Goal: Use online tool/utility: Utilize a website feature to perform a specific function

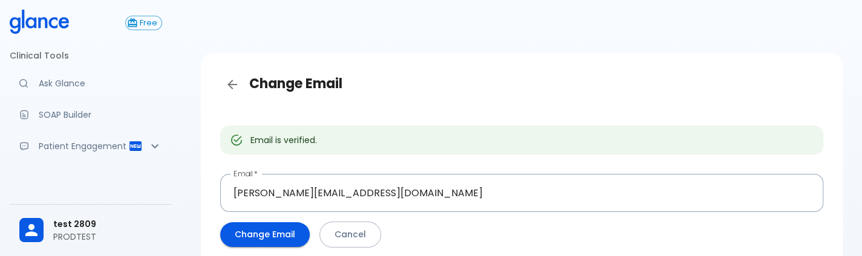
scroll to position [59, 0]
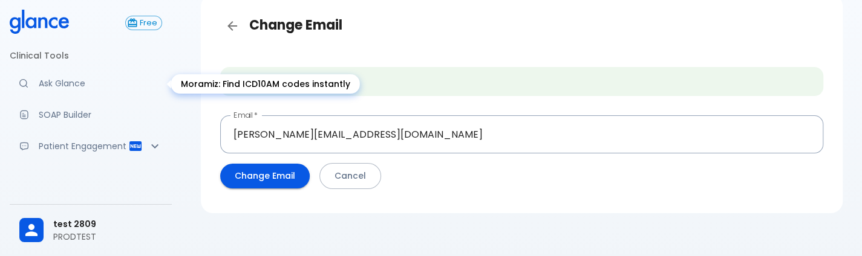
click at [71, 88] on p "Ask Glance" at bounding box center [100, 83] width 123 height 12
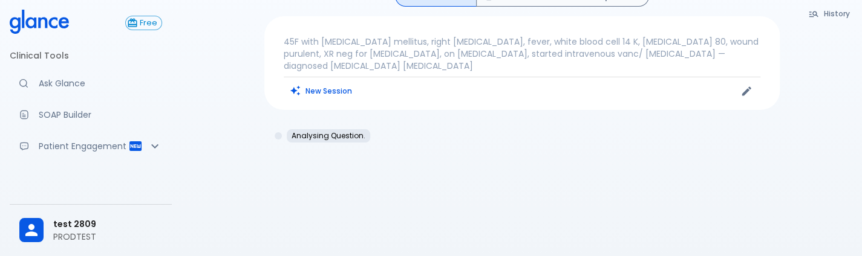
scroll to position [29, 0]
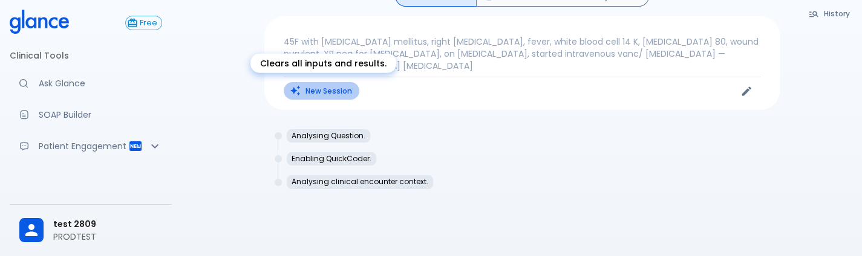
click at [305, 91] on button "New Session" at bounding box center [322, 91] width 76 height 18
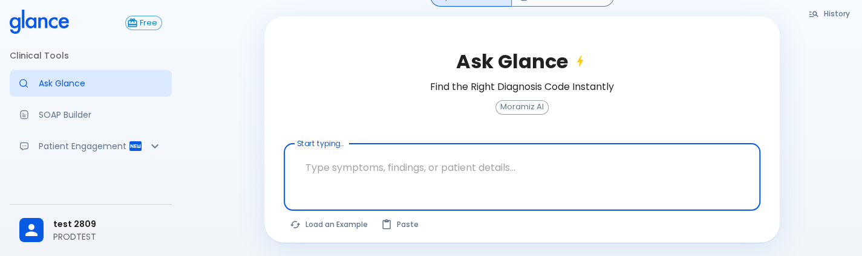
scroll to position [80, 0]
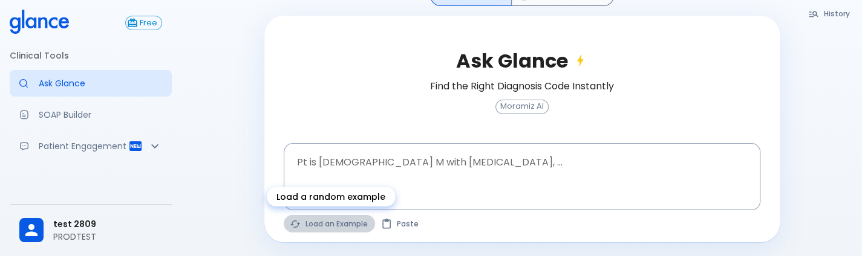
click at [333, 228] on button "Load an Example" at bounding box center [329, 224] width 91 height 18
type textarea "30F, weight loss, [MEDICAL_DATA], [MEDICAL_DATA], HR 121, [MEDICAL_DATA], TSH u…"
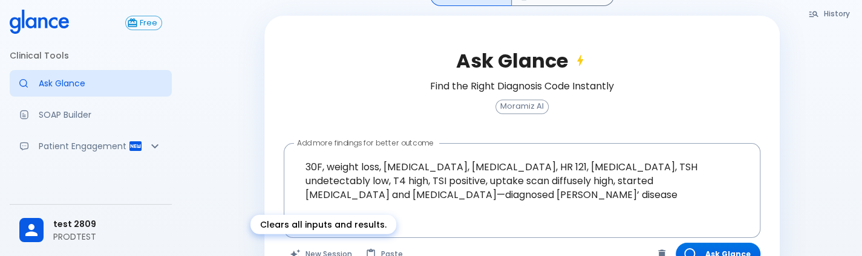
scroll to position [113, 0]
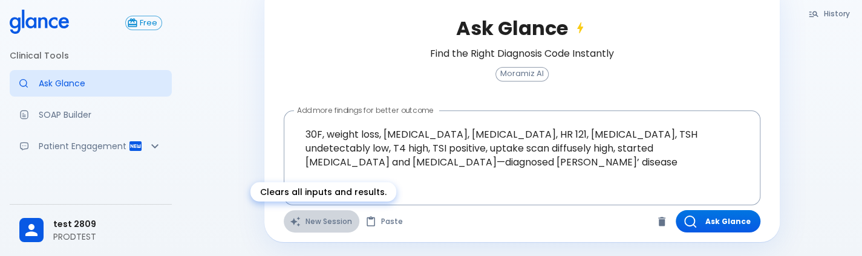
click at [325, 224] on button "New Session" at bounding box center [322, 221] width 76 height 22
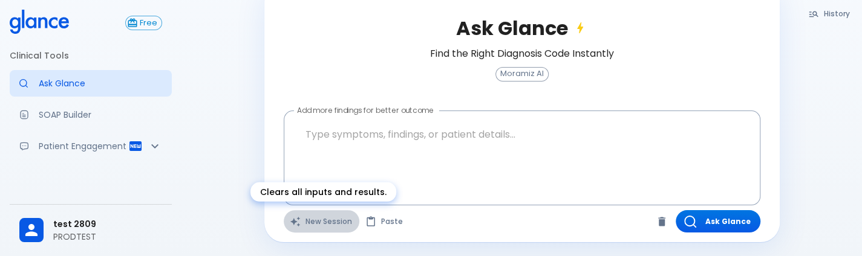
scroll to position [80, 0]
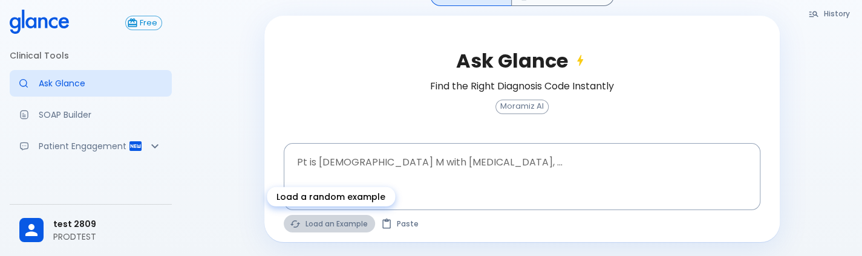
click at [323, 223] on button "Load an Example" at bounding box center [329, 224] width 91 height 18
type textarea "30F, weight loss, [MEDICAL_DATA], [MEDICAL_DATA], HR 121, [MEDICAL_DATA], TSH u…"
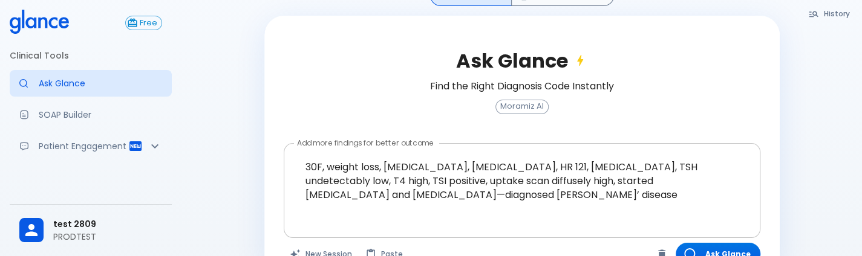
scroll to position [113, 0]
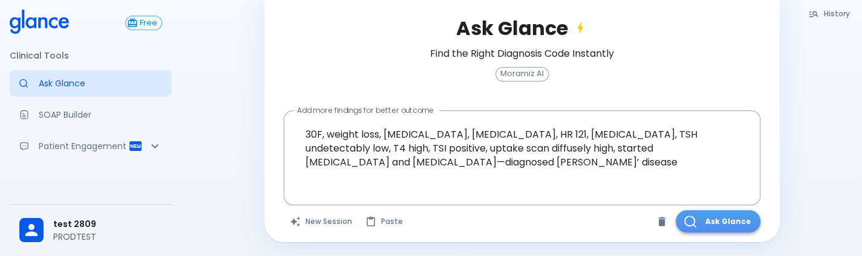
click at [732, 220] on button "Ask Glance" at bounding box center [718, 221] width 85 height 22
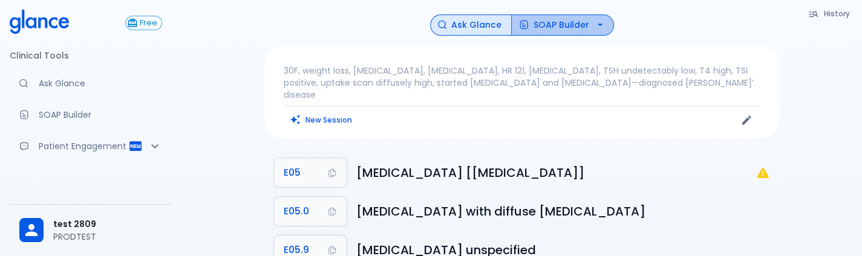
click at [559, 21] on button "SOAP Builder" at bounding box center [562, 25] width 103 height 21
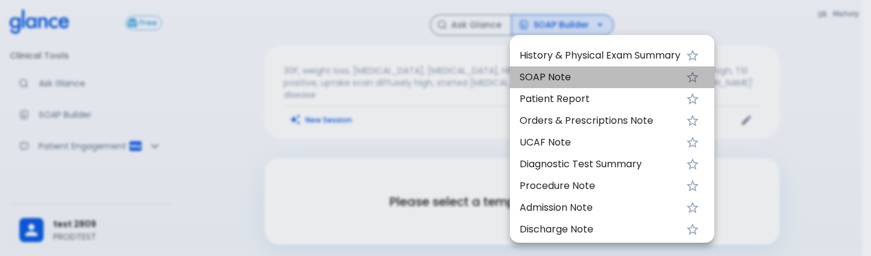
click at [541, 71] on span "SOAP Note" at bounding box center [600, 77] width 161 height 15
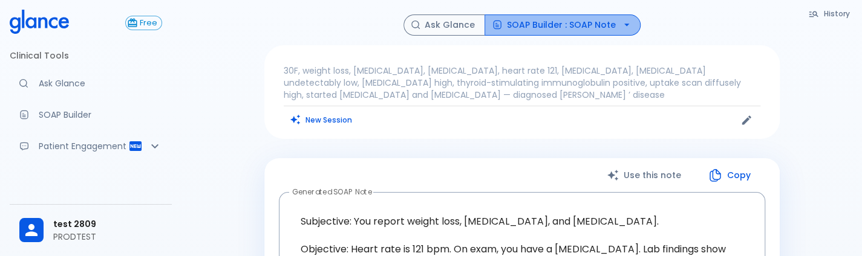
click at [563, 21] on button "SOAP Builder : SOAP Note" at bounding box center [562, 25] width 156 height 21
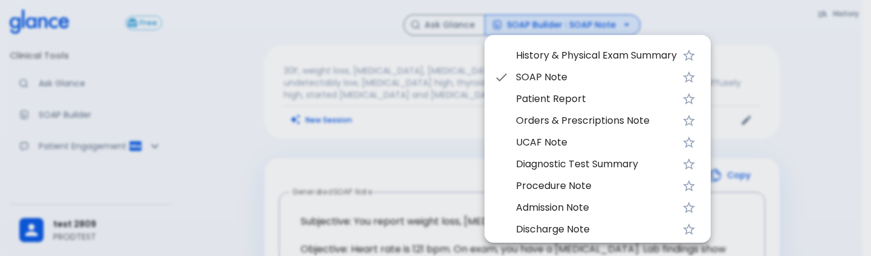
click at [532, 141] on span "UCAF Note" at bounding box center [596, 142] width 161 height 15
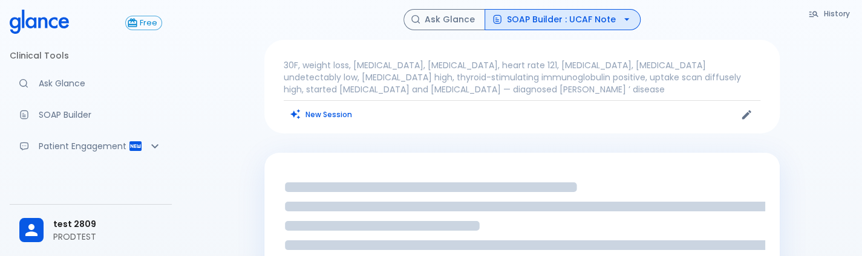
scroll to position [6, 0]
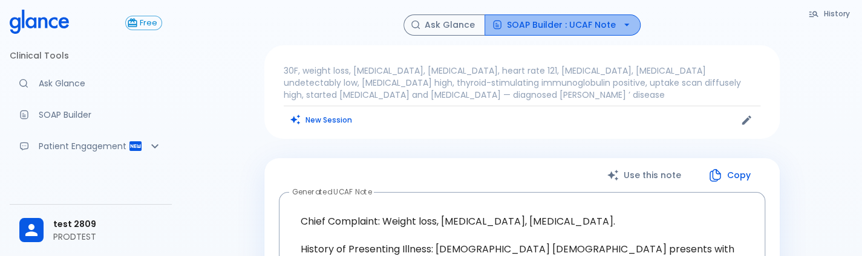
click at [608, 18] on button "SOAP Builder : UCAF Note" at bounding box center [562, 25] width 156 height 21
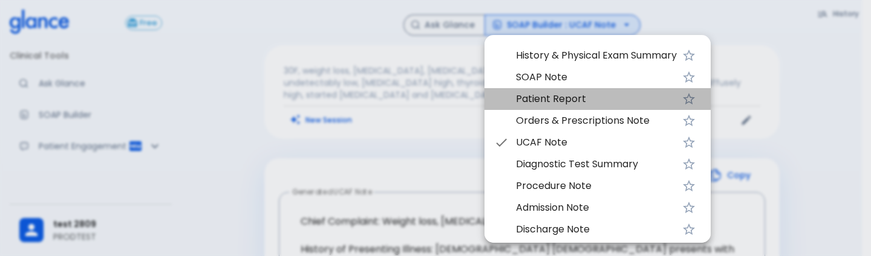
click at [585, 101] on span "Patient Report" at bounding box center [596, 99] width 161 height 15
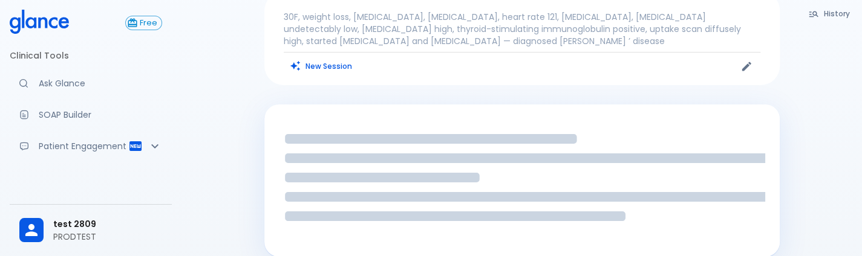
scroll to position [55, 0]
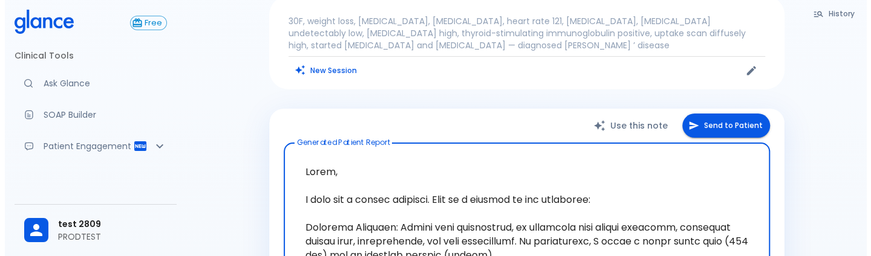
scroll to position [49, 0]
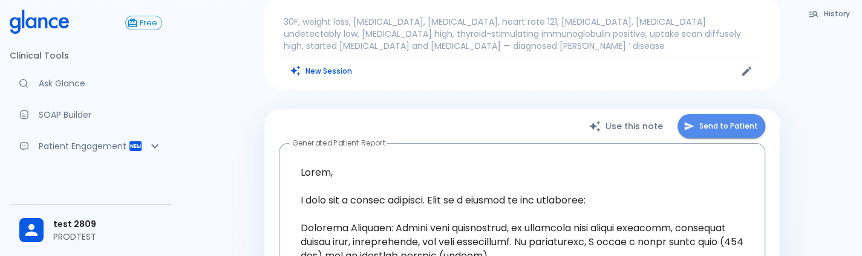
click at [692, 119] on button "Send to Patient" at bounding box center [721, 126] width 88 height 25
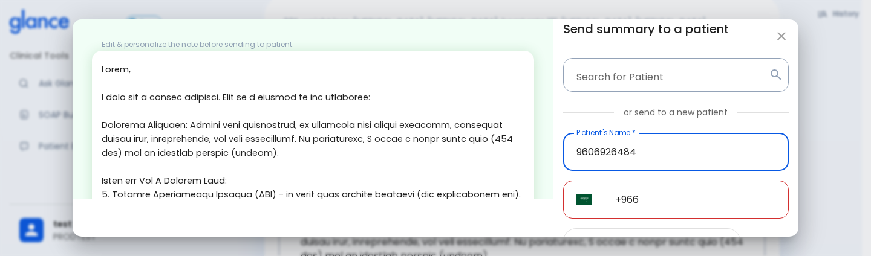
click at [654, 138] on input "9606926484" at bounding box center [676, 152] width 226 height 38
type input "9606926484"
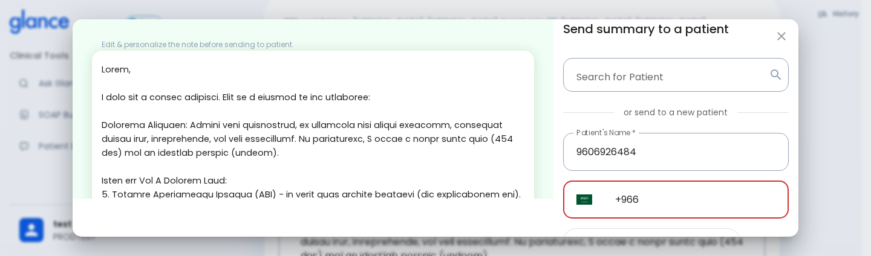
click at [651, 203] on input "+966" at bounding box center [695, 200] width 187 height 38
paste input "96069 26484"
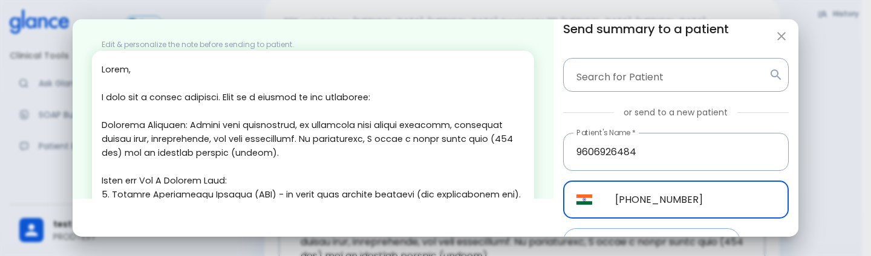
scroll to position [50, 0]
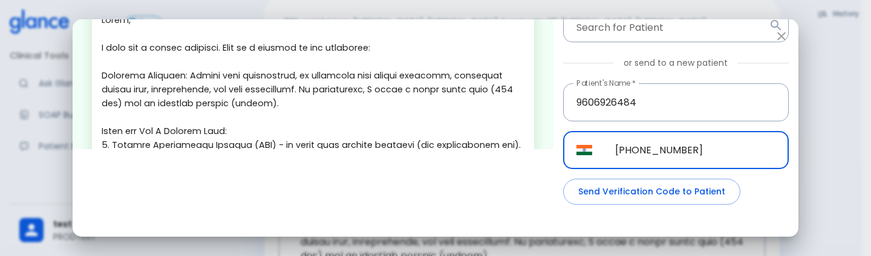
type input "[PHONE_NUMBER]"
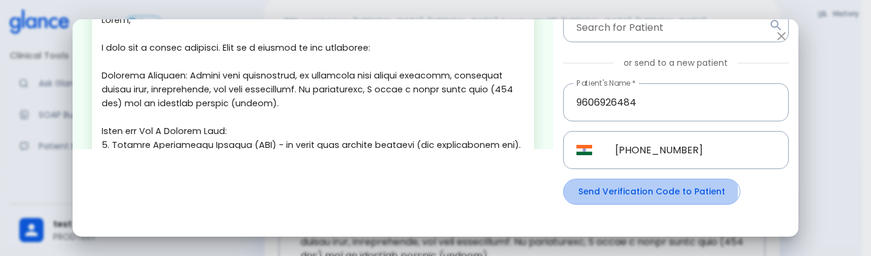
click at [643, 191] on button "Send Verification Code to Patient" at bounding box center [651, 192] width 177 height 26
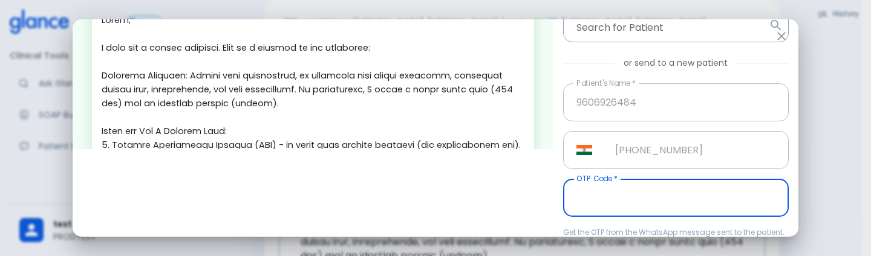
click at [643, 191] on input "OTP Code   *" at bounding box center [676, 198] width 226 height 38
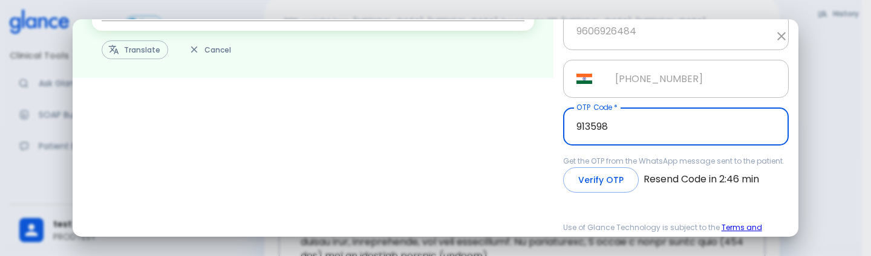
scroll to position [139, 0]
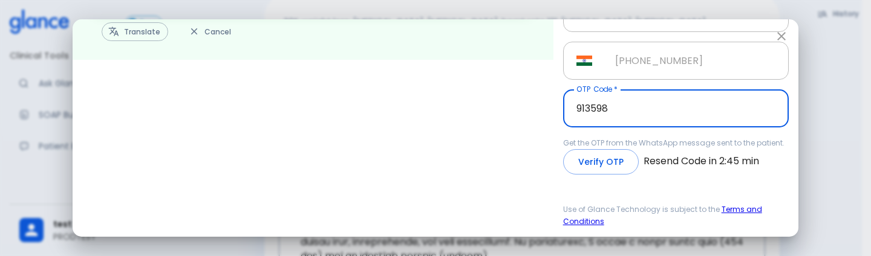
type input "913598"
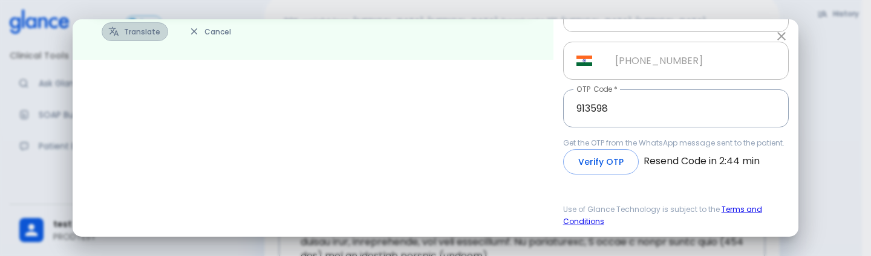
click at [138, 32] on button "Translate" at bounding box center [135, 31] width 67 height 19
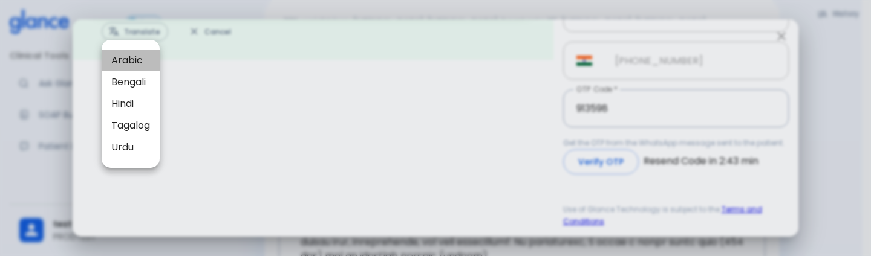
click at [135, 67] on span "Arabic" at bounding box center [130, 60] width 39 height 15
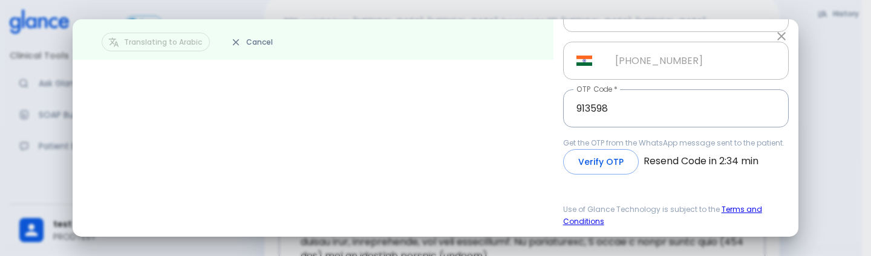
click at [610, 161] on button "Verify OTP" at bounding box center [601, 162] width 76 height 26
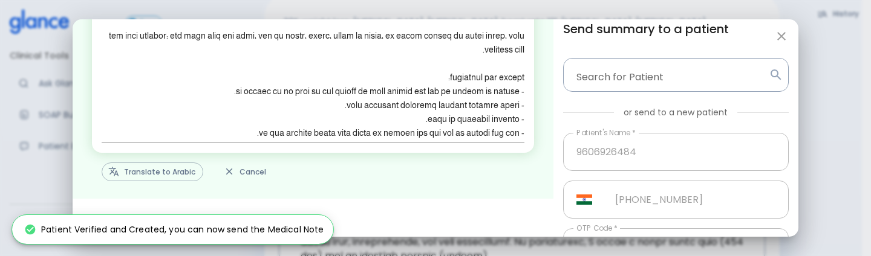
scroll to position [126, 0]
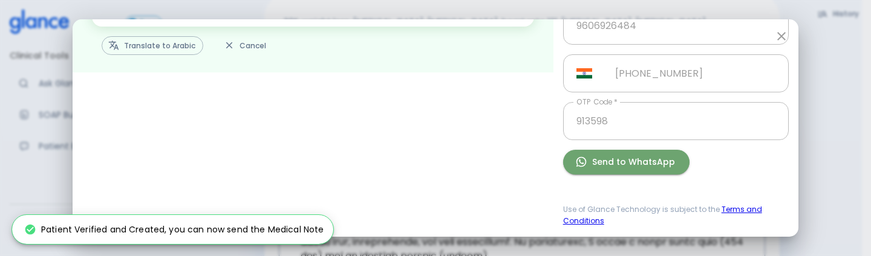
click at [627, 161] on button "Send to WhatsApp" at bounding box center [626, 162] width 126 height 25
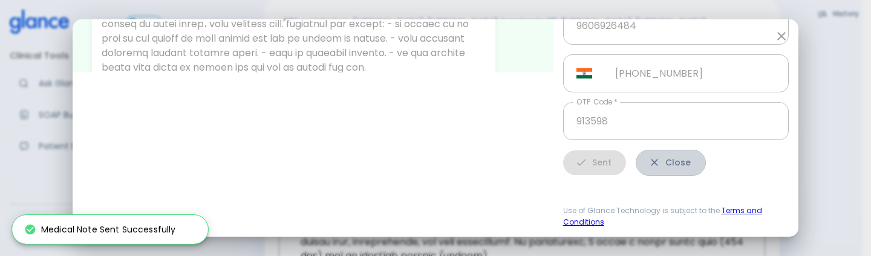
click at [644, 169] on button "Close" at bounding box center [671, 163] width 70 height 26
type input "+966"
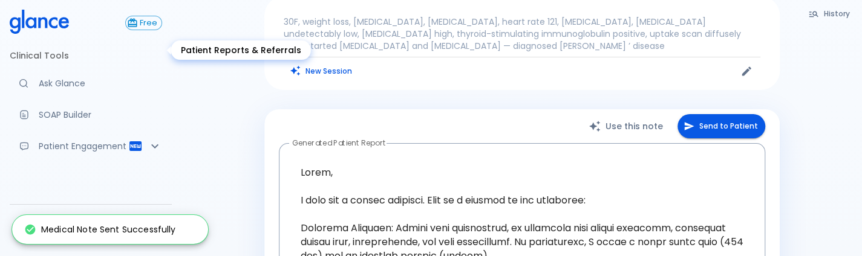
scroll to position [130, 0]
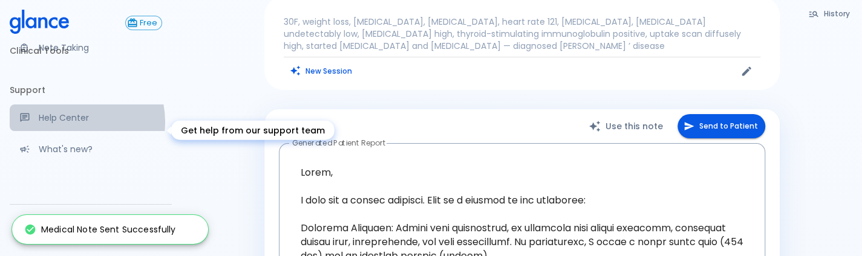
click at [74, 124] on p "Help Center" at bounding box center [100, 118] width 123 height 12
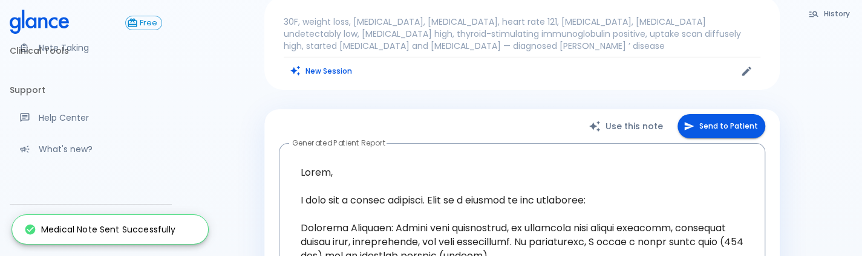
scroll to position [232, 0]
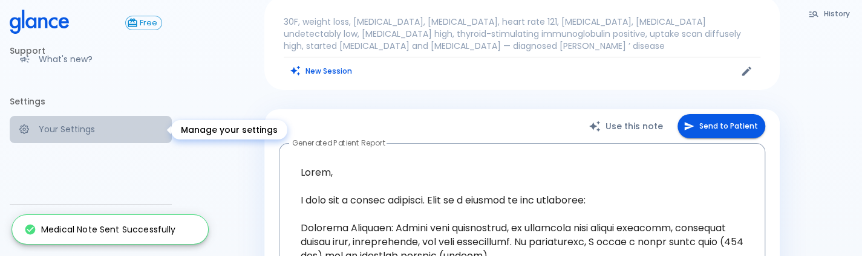
click at [97, 119] on link "Your Settings" at bounding box center [91, 129] width 162 height 27
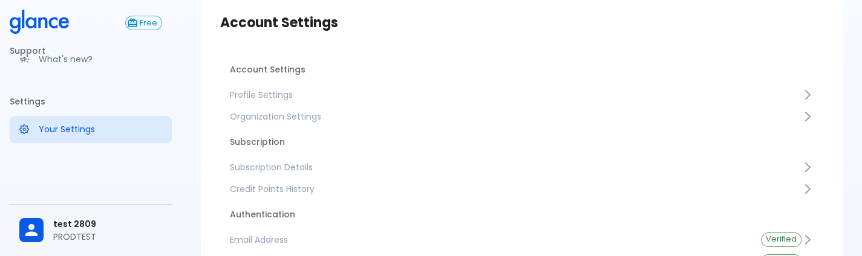
scroll to position [28, 0]
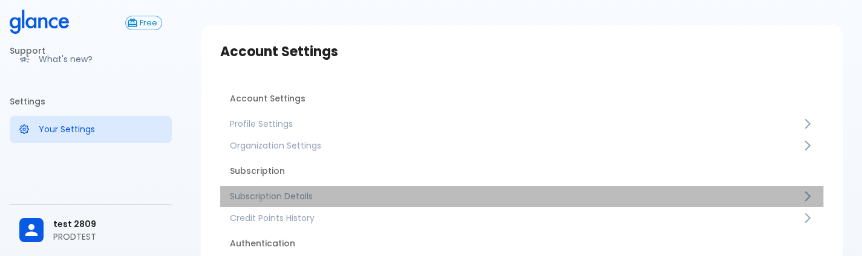
click at [328, 198] on span "Subscription Details" at bounding box center [516, 197] width 572 height 12
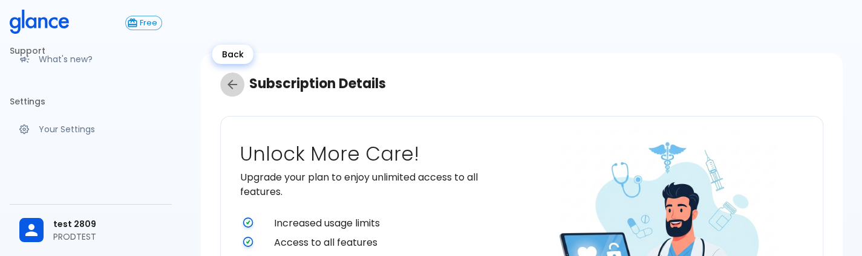
click at [232, 90] on icon "Back" at bounding box center [232, 84] width 15 height 15
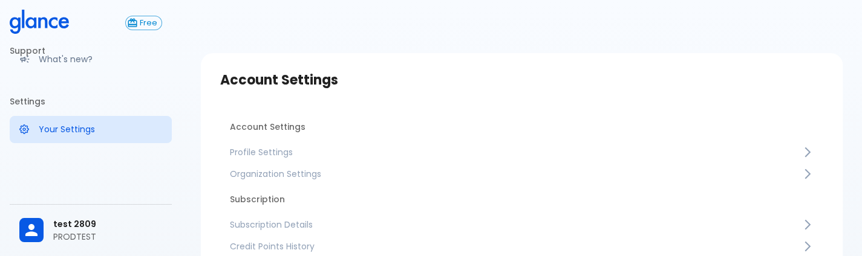
scroll to position [49, 0]
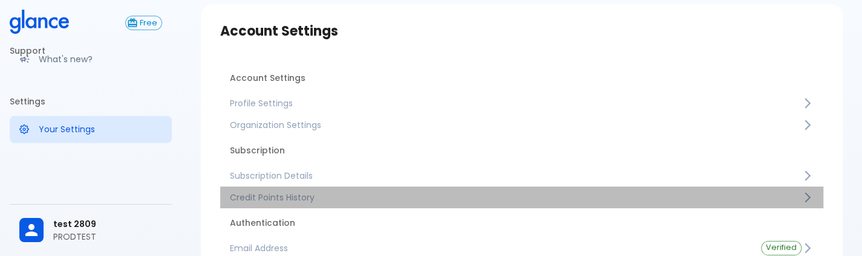
click at [308, 197] on span "Credit Points History" at bounding box center [516, 198] width 572 height 12
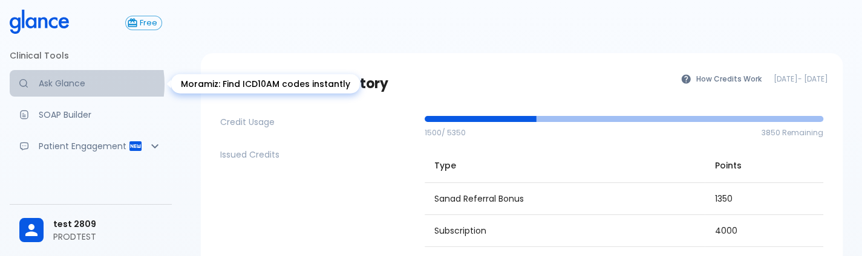
click at [67, 84] on p "Ask Glance" at bounding box center [100, 83] width 123 height 12
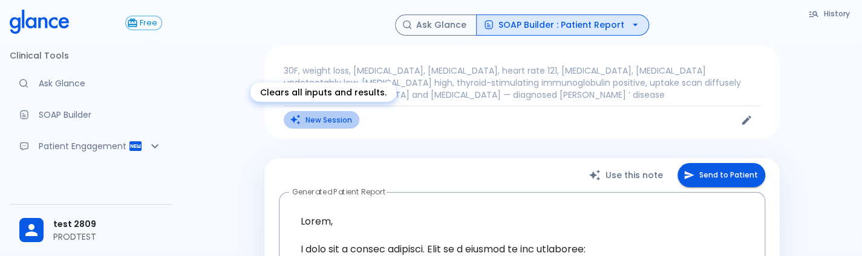
click at [333, 117] on button "New Session" at bounding box center [322, 120] width 76 height 18
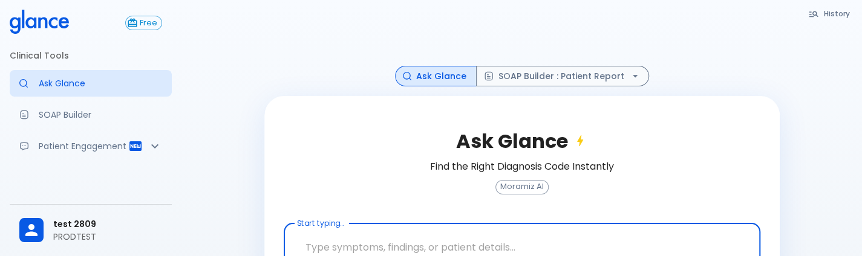
scroll to position [80, 0]
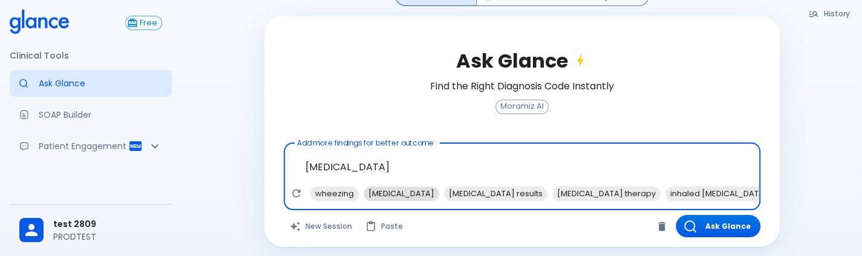
click at [391, 200] on span "[MEDICAL_DATA]" at bounding box center [401, 194] width 76 height 14
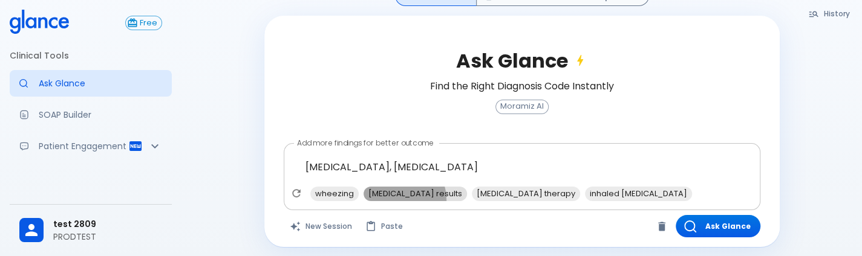
click at [393, 200] on span "[MEDICAL_DATA] results" at bounding box center [414, 194] width 103 height 14
type textarea "[MEDICAL_DATA], [MEDICAL_DATA], [MEDICAL_DATA] results"
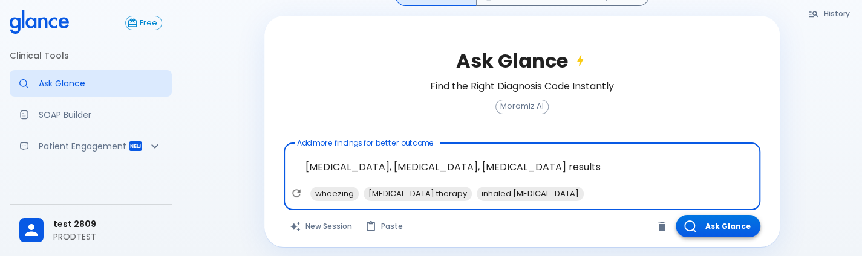
click at [732, 216] on button "Ask Glance" at bounding box center [718, 226] width 85 height 22
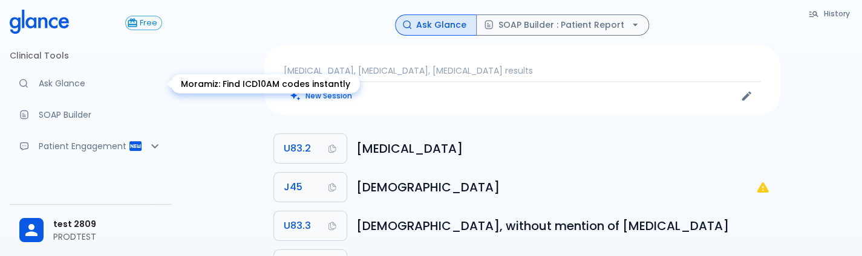
click at [83, 85] on p "Ask Glance" at bounding box center [100, 83] width 123 height 12
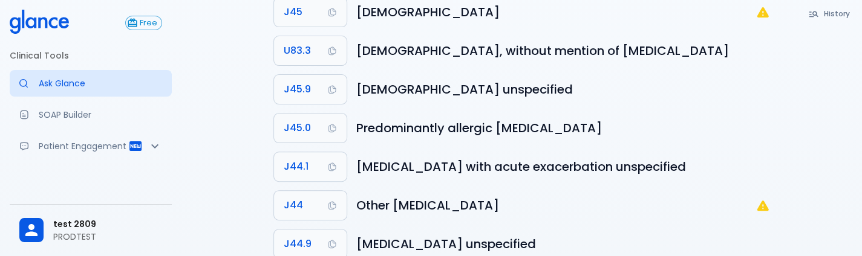
scroll to position [176, 0]
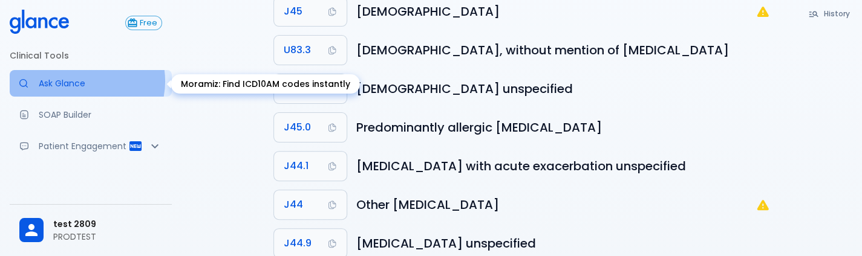
click at [80, 81] on p "Ask Glance" at bounding box center [100, 83] width 123 height 12
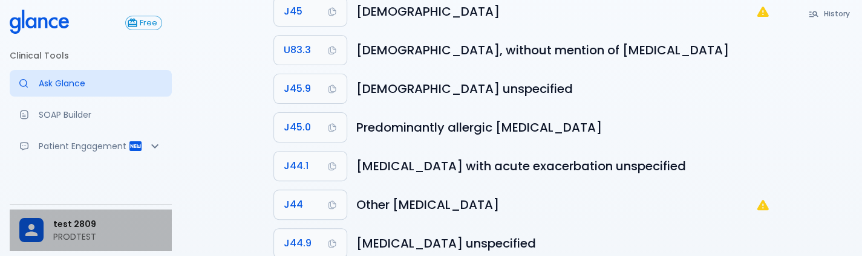
click at [50, 224] on div at bounding box center [36, 230] width 34 height 24
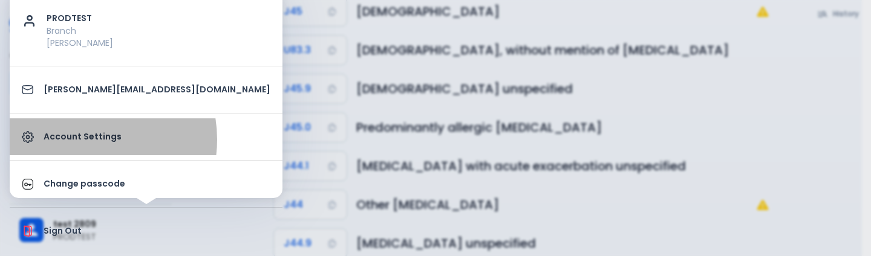
click at [82, 139] on p "Account Settings" at bounding box center [157, 137] width 227 height 13
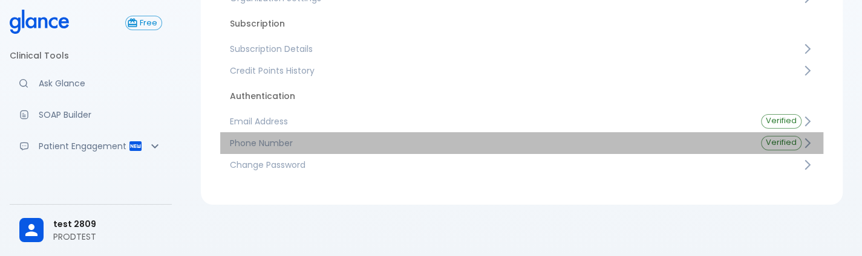
click at [426, 152] on link "Phone Number Verified" at bounding box center [521, 143] width 603 height 22
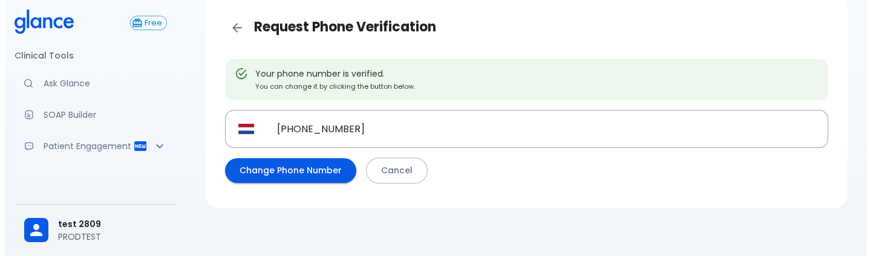
scroll to position [58, 0]
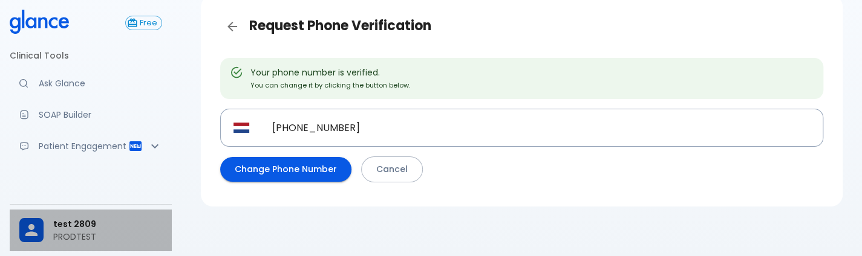
click at [58, 241] on p "PRODTEST" at bounding box center [107, 237] width 109 height 12
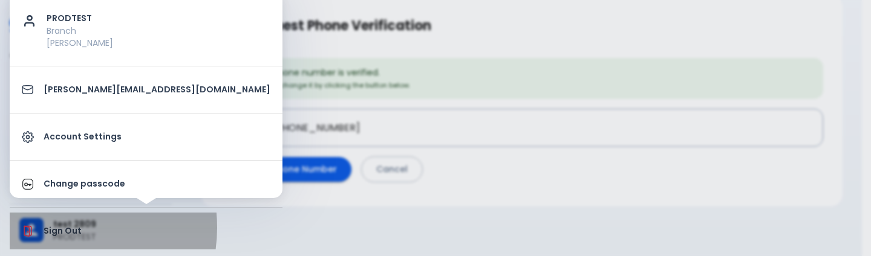
click at [59, 227] on p "Sign Out" at bounding box center [157, 231] width 227 height 13
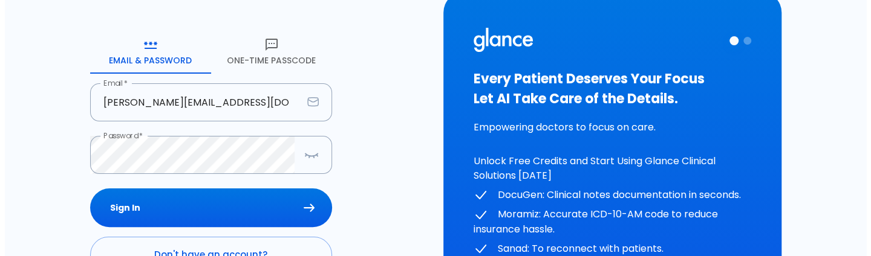
scroll to position [105, 0]
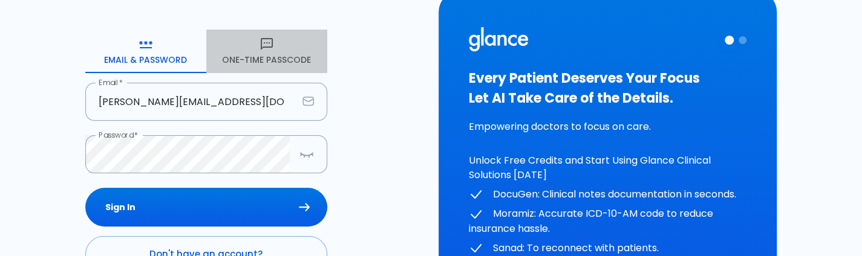
click at [254, 64] on button "One-Time Passcode" at bounding box center [266, 52] width 121 height 44
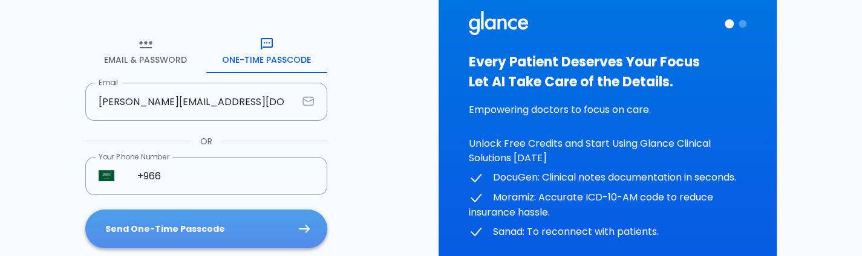
click at [208, 229] on button "Send One-Time Passcode" at bounding box center [206, 229] width 242 height 39
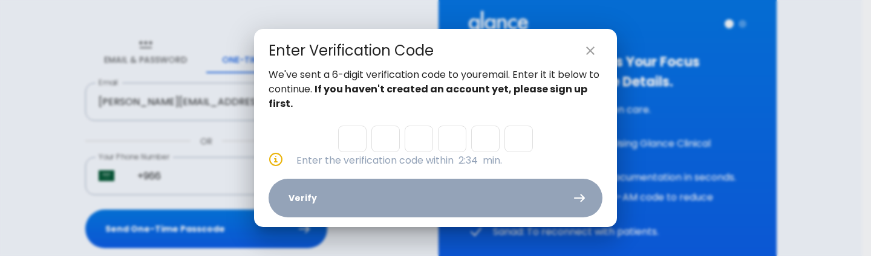
type input "3"
type input "9"
type input "5"
type input "8"
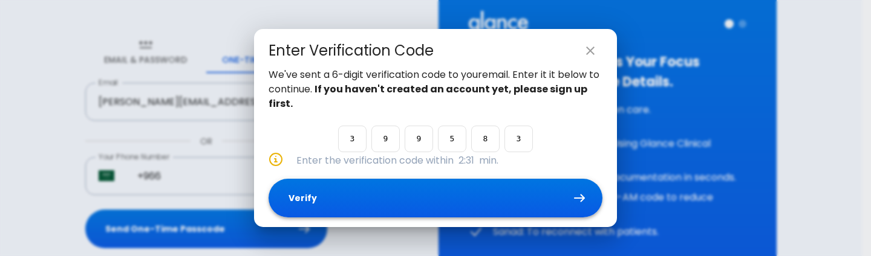
type input "3"
click at [390, 197] on button "Verify" at bounding box center [436, 198] width 334 height 39
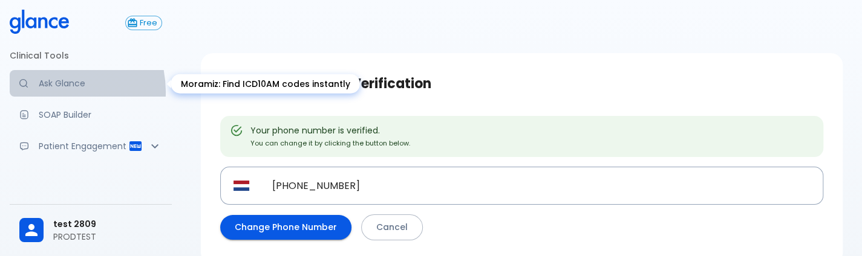
click at [46, 92] on link "Ask Glance" at bounding box center [91, 83] width 162 height 27
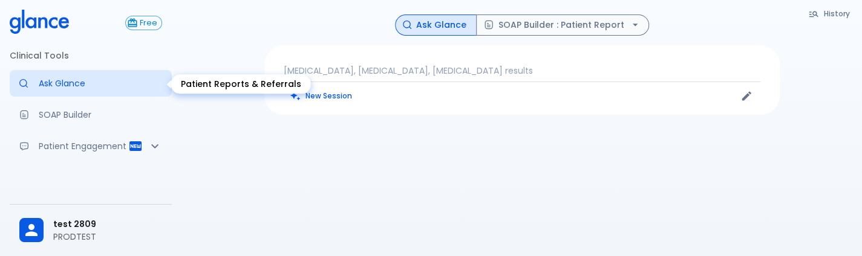
scroll to position [232, 0]
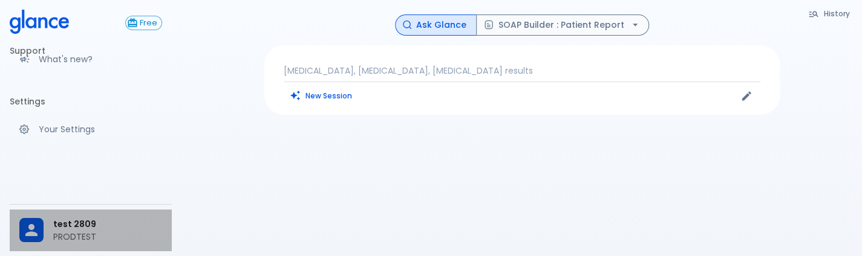
click at [70, 215] on div "test 2809 PRODTEST" at bounding box center [91, 231] width 162 height 42
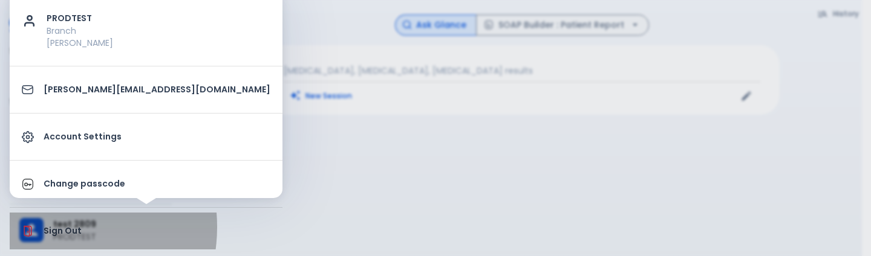
click at [51, 227] on p "Sign Out" at bounding box center [157, 231] width 227 height 13
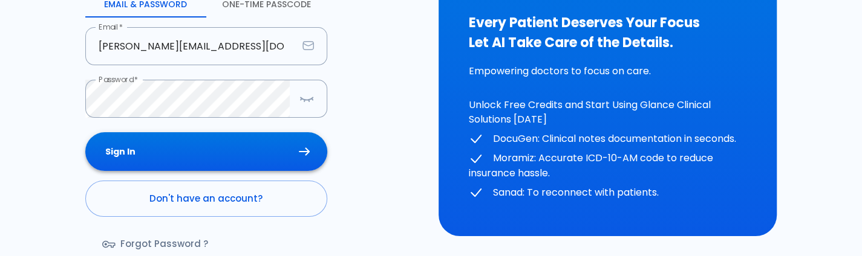
scroll to position [161, 0]
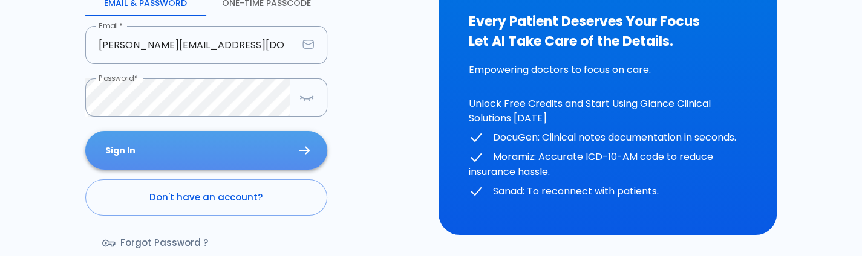
click at [182, 159] on button "Sign In" at bounding box center [206, 150] width 242 height 39
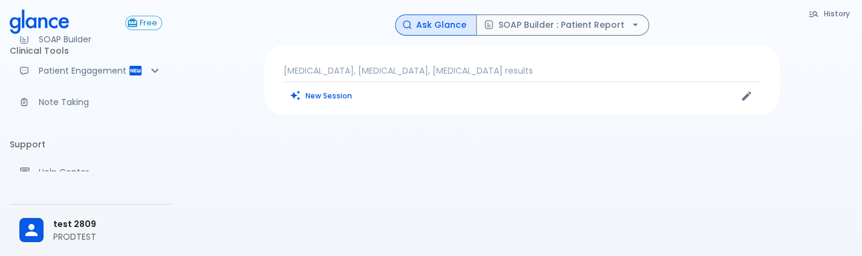
scroll to position [75, 0]
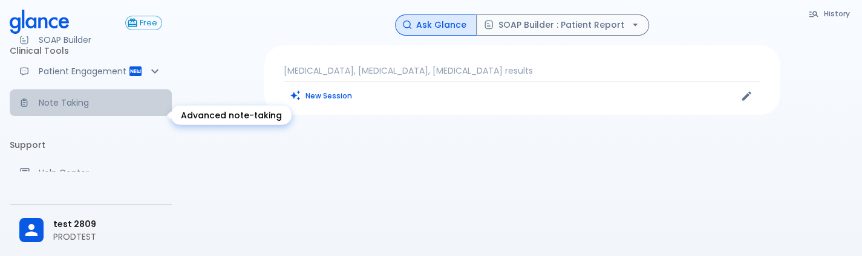
click at [99, 109] on p "Note Taking" at bounding box center [100, 103] width 123 height 12
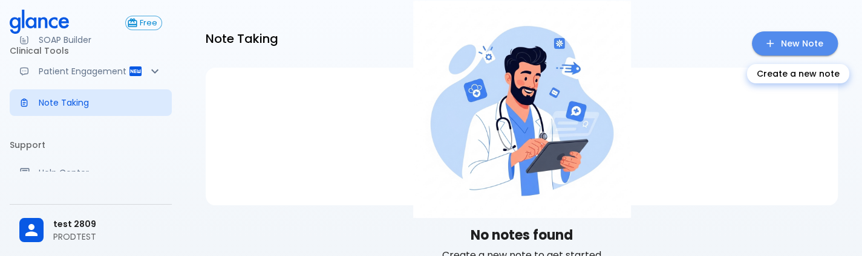
click at [778, 39] on link "New Note" at bounding box center [795, 43] width 86 height 25
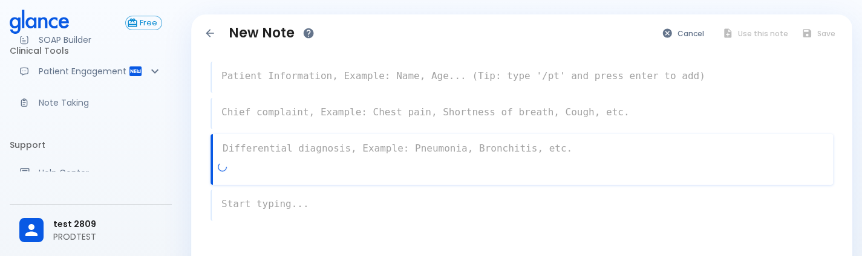
click at [423, 148] on textarea at bounding box center [523, 149] width 620 height 24
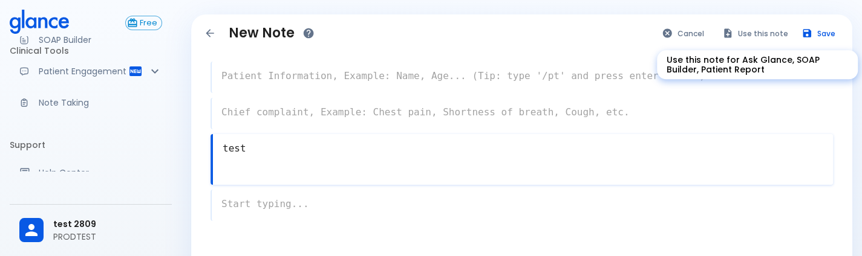
type textarea "test"
click at [728, 26] on button "Use this note" at bounding box center [755, 34] width 79 height 18
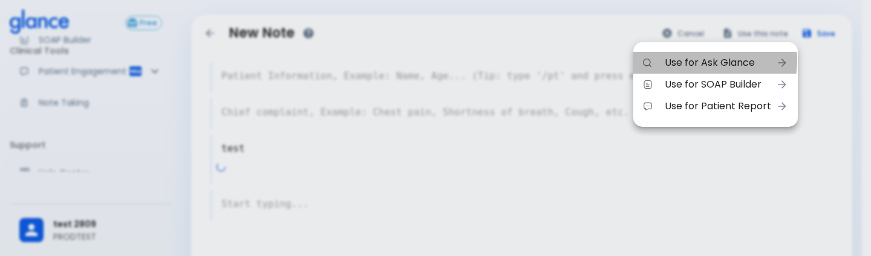
click at [701, 60] on span "Use for Ask Glance" at bounding box center [718, 63] width 106 height 15
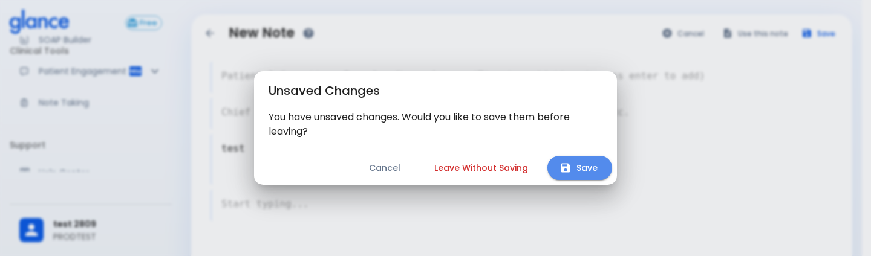
click at [583, 161] on button "Save" at bounding box center [579, 168] width 65 height 25
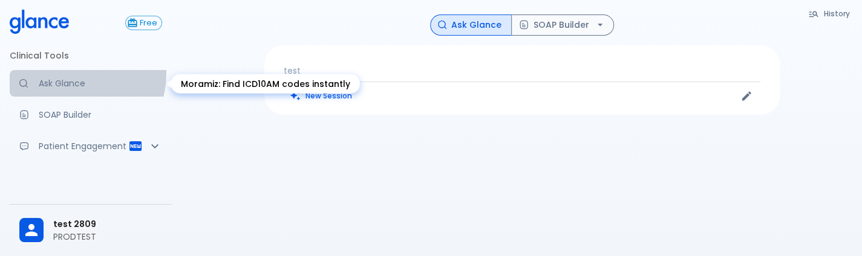
click at [67, 73] on link "Ask Glance" at bounding box center [91, 83] width 162 height 27
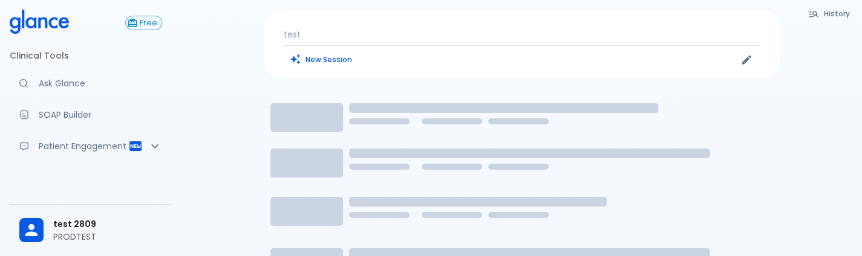
scroll to position [29, 0]
